Goal: Answer question/provide support: Share knowledge or assist other users

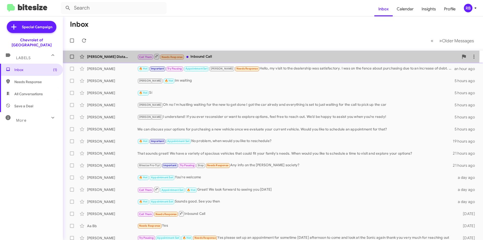
click at [247, 54] on div "Call Them Needs Response Inbound Call" at bounding box center [297, 56] width 321 height 6
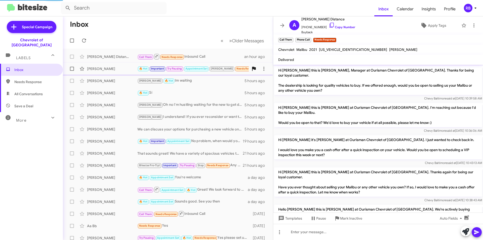
scroll to position [52, 0]
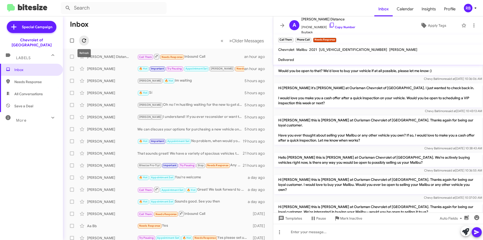
click at [82, 40] on icon at bounding box center [84, 40] width 6 height 6
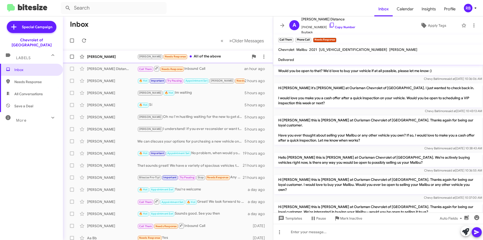
click at [214, 56] on div "[PERSON_NAME] Needs Response All of the above" at bounding box center [192, 57] width 111 height 6
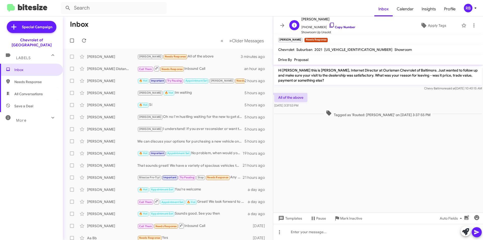
click at [343, 28] on link "Copy Number" at bounding box center [342, 27] width 26 height 4
click at [302, 230] on div at bounding box center [378, 232] width 210 height 16
